Goal: Information Seeking & Learning: Learn about a topic

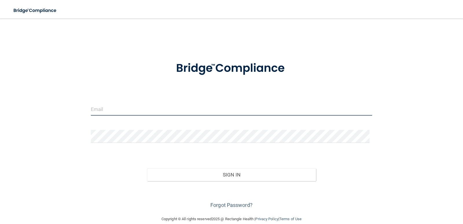
click at [133, 106] on input "email" at bounding box center [232, 109] width 282 height 13
type input "[EMAIL_ADDRESS][DOMAIN_NAME]"
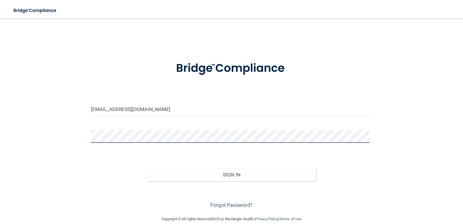
click at [147, 168] on button "Sign In" at bounding box center [231, 174] width 169 height 13
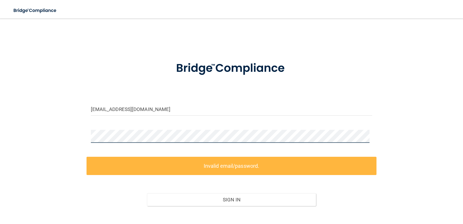
click at [81, 135] on div "garciastephanie01@icloud.com Invalid email/password. You don't have permission …" at bounding box center [232, 129] width 440 height 210
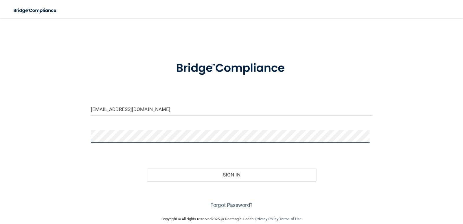
click at [147, 168] on button "Sign In" at bounding box center [231, 174] width 169 height 13
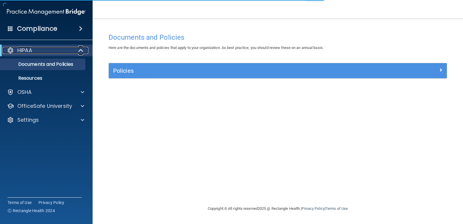
click at [47, 48] on div "HIPAA" at bounding box center [39, 50] width 72 height 7
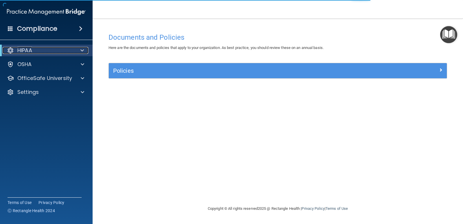
click at [55, 49] on div "HIPAA" at bounding box center [39, 50] width 72 height 7
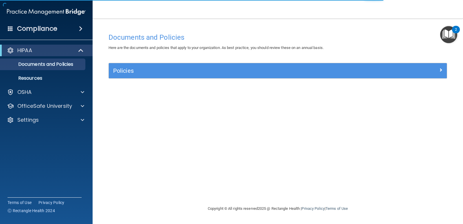
click at [442, 36] on img "Open Resource Center, 2 new notifications" at bounding box center [448, 34] width 17 height 17
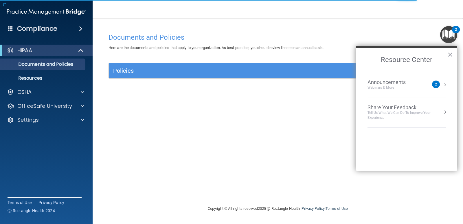
click at [397, 83] on div "Announcements" at bounding box center [393, 82] width 50 height 6
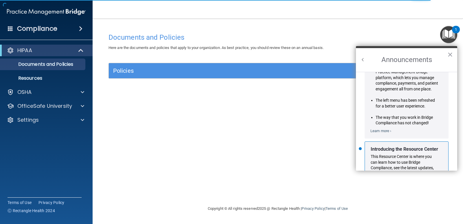
scroll to position [102, 0]
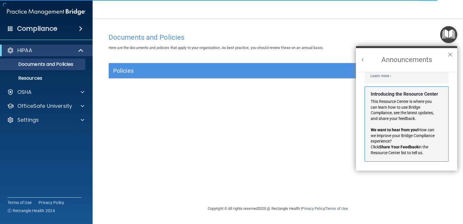
click at [363, 55] on h2 "Announcements" at bounding box center [406, 60] width 101 height 24
click at [364, 57] on button "Back to Resource Center Home" at bounding box center [363, 60] width 6 height 6
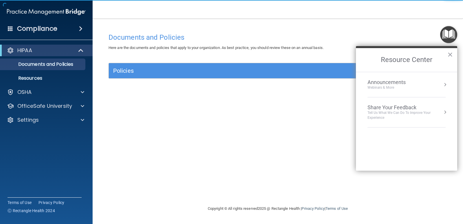
scroll to position [94, 0]
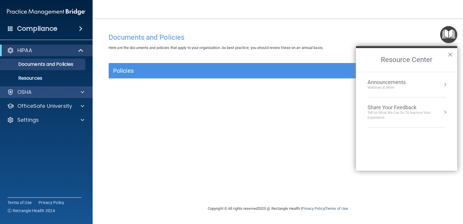
click at [51, 88] on div "OSHA" at bounding box center [46, 92] width 93 height 12
click at [62, 51] on div "HIPAA" at bounding box center [39, 50] width 72 height 7
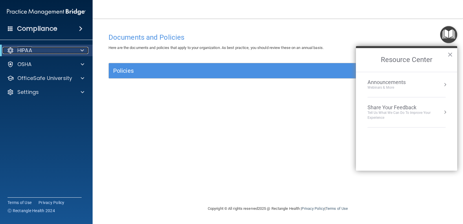
click at [62, 51] on div "HIPAA" at bounding box center [39, 50] width 72 height 7
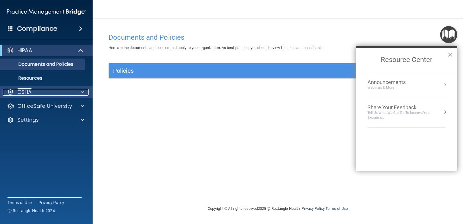
click at [55, 90] on div "OSHA" at bounding box center [39, 92] width 72 height 7
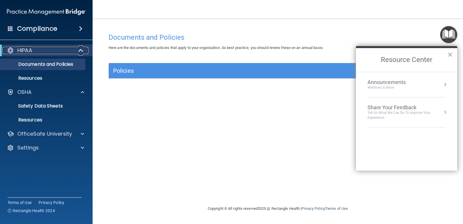
click at [82, 52] on span at bounding box center [81, 50] width 5 height 7
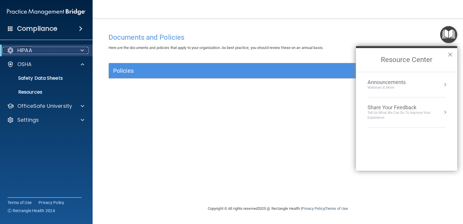
click at [82, 52] on span at bounding box center [81, 50] width 3 height 7
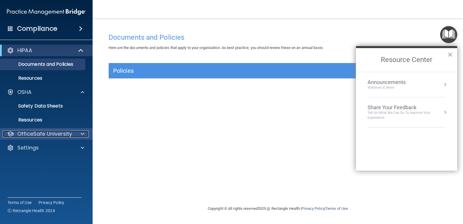
click at [24, 132] on p "OfficeSafe University" at bounding box center [44, 133] width 55 height 7
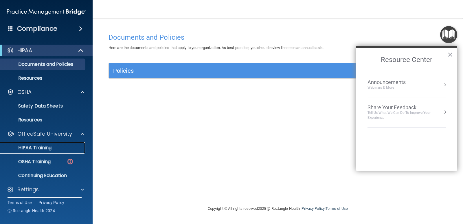
click at [54, 143] on link "HIPAA Training" at bounding box center [39, 148] width 91 height 12
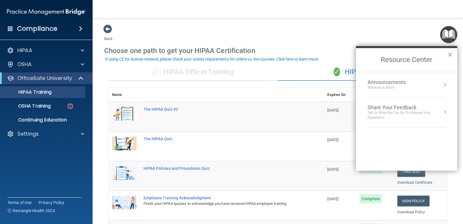
click at [446, 54] on h2 "Resource Center" at bounding box center [406, 60] width 101 height 24
click at [453, 55] on h2 "Resource Center" at bounding box center [406, 60] width 101 height 24
click at [451, 54] on button "×" at bounding box center [451, 54] width 6 height 9
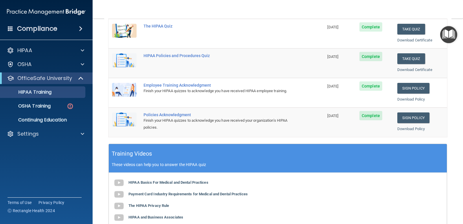
scroll to position [116, 0]
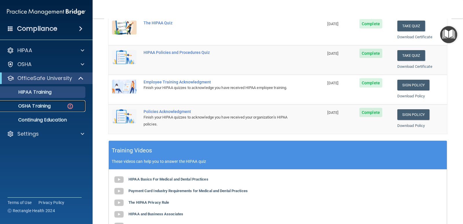
click at [34, 106] on p "OSHA Training" at bounding box center [27, 106] width 47 height 6
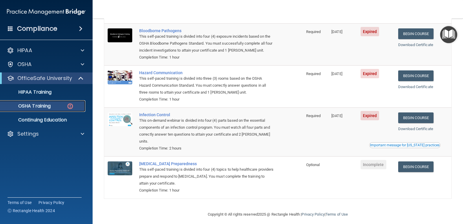
scroll to position [58, 0]
click at [419, 29] on link "Begin Course" at bounding box center [415, 33] width 35 height 11
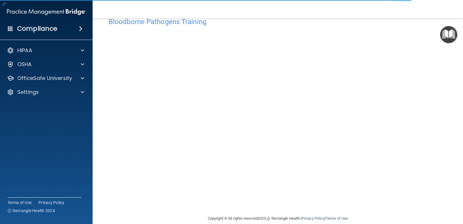
scroll to position [24, 0]
